Goal: Information Seeking & Learning: Learn about a topic

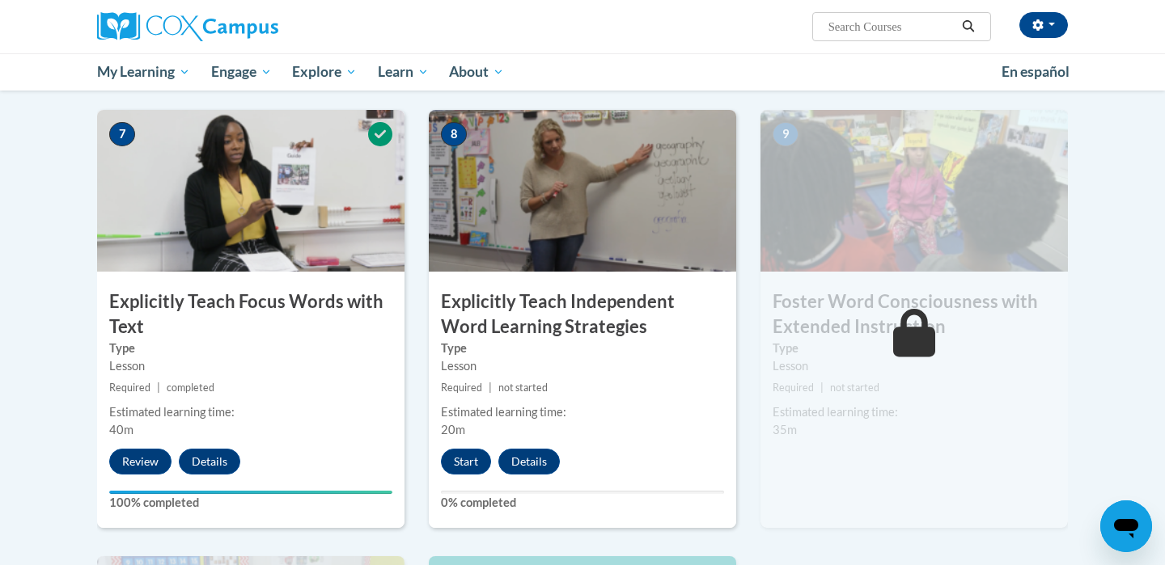
scroll to position [1204, 0]
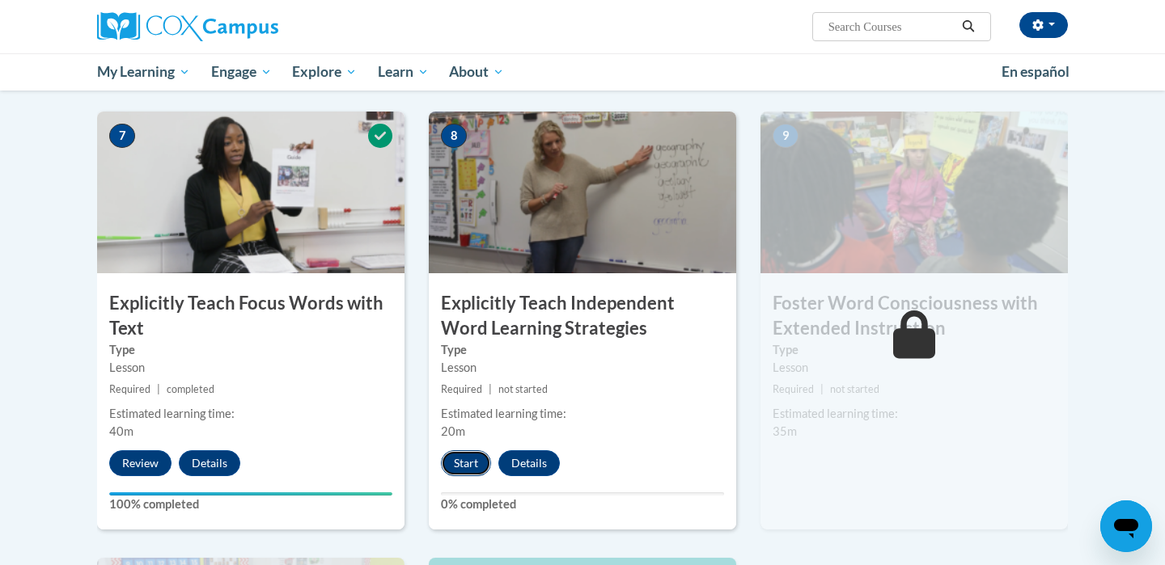
click at [459, 458] on button "Start" at bounding box center [466, 464] width 50 height 26
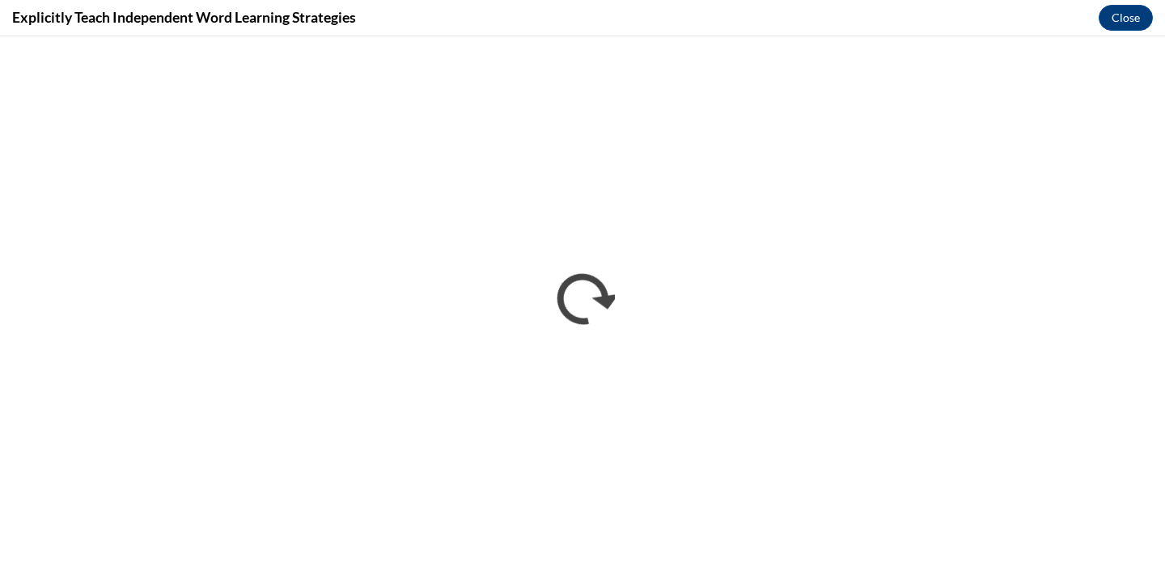
scroll to position [0, 0]
